Goal: Find contact information: Find contact information

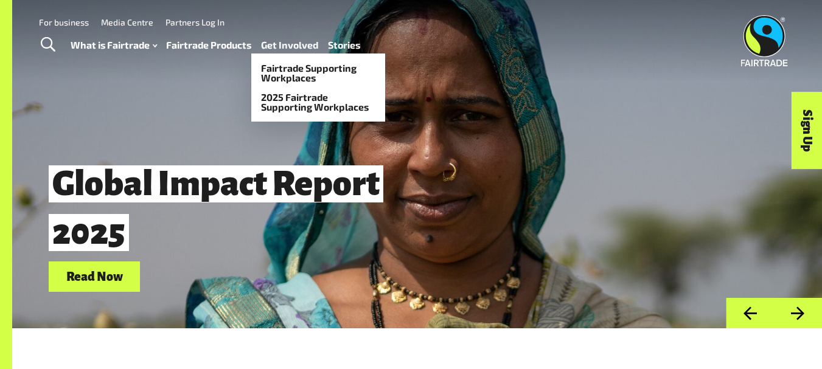
click at [310, 50] on link "Get Involved" at bounding box center [289, 45] width 57 height 18
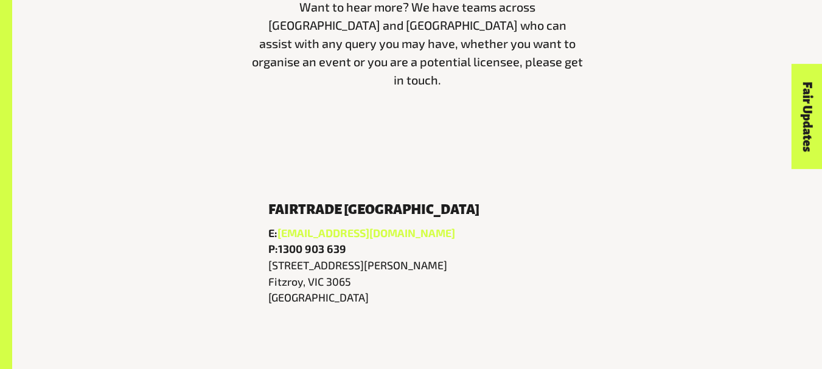
scroll to position [468, 0]
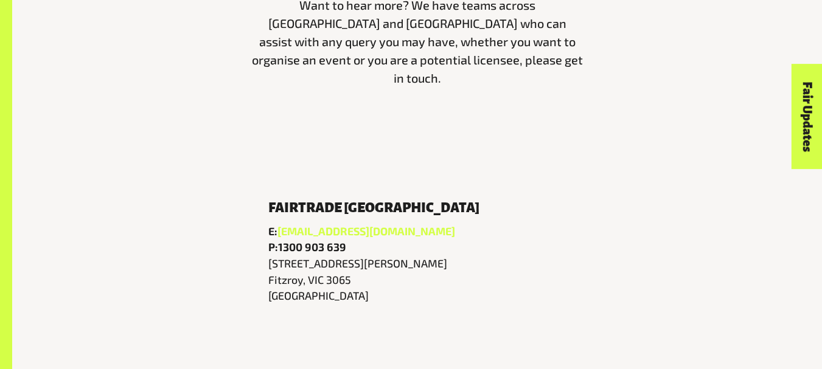
click at [363, 224] on link "[EMAIL_ADDRESS][DOMAIN_NAME]" at bounding box center [366, 230] width 178 height 13
click at [344, 224] on link "[EMAIL_ADDRESS][DOMAIN_NAME]" at bounding box center [366, 230] width 178 height 13
click at [372, 224] on link "info@fairtrade.com.au" at bounding box center [366, 230] width 178 height 13
click at [373, 224] on link "info@fairtrade.com.au" at bounding box center [366, 230] width 178 height 13
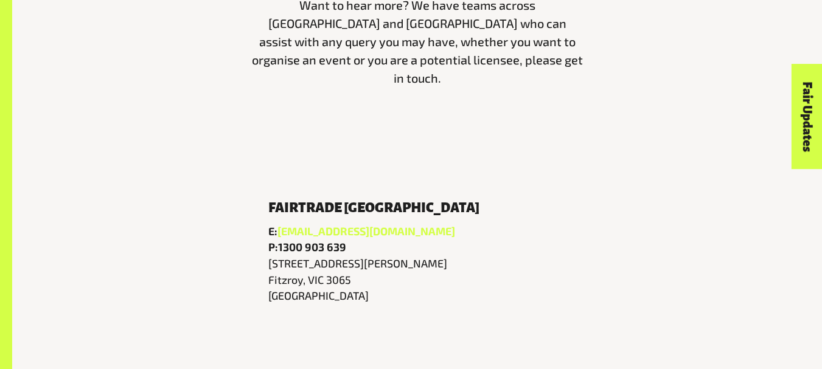
click at [373, 224] on link "info@fairtrade.com.au" at bounding box center [366, 230] width 178 height 13
click at [377, 224] on link "info@fairtrade.com.au" at bounding box center [366, 230] width 178 height 13
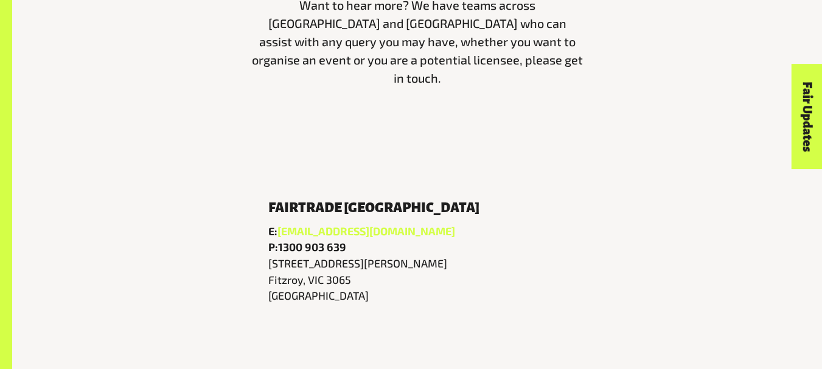
click at [377, 224] on link "info@fairtrade.com.au" at bounding box center [366, 230] width 178 height 13
click at [304, 224] on link "info@fairtrade.com.au" at bounding box center [366, 230] width 178 height 13
click at [370, 224] on link "info@fairtrade.com.au" at bounding box center [366, 230] width 178 height 13
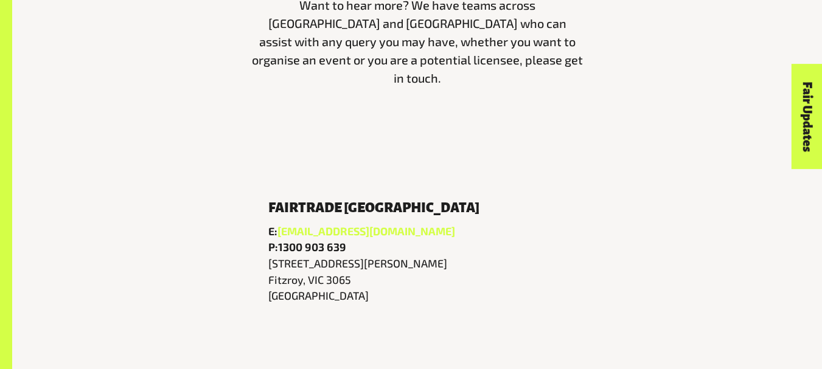
click at [370, 224] on link "info@fairtrade.com.au" at bounding box center [366, 230] width 178 height 13
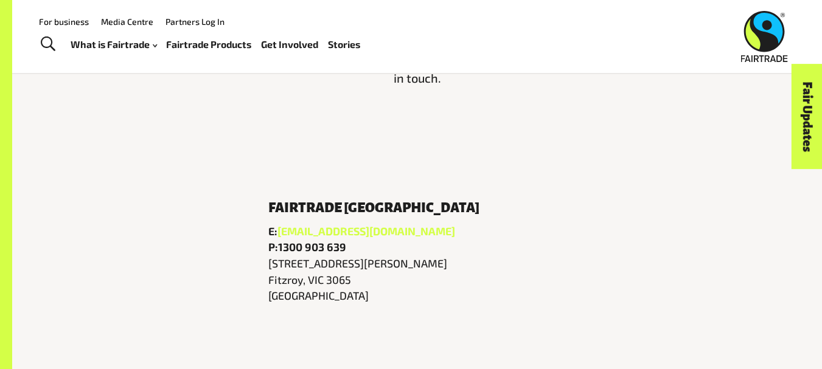
click at [378, 224] on link "info@fairtrade.com.au" at bounding box center [366, 230] width 178 height 13
